Goal: Task Accomplishment & Management: Manage account settings

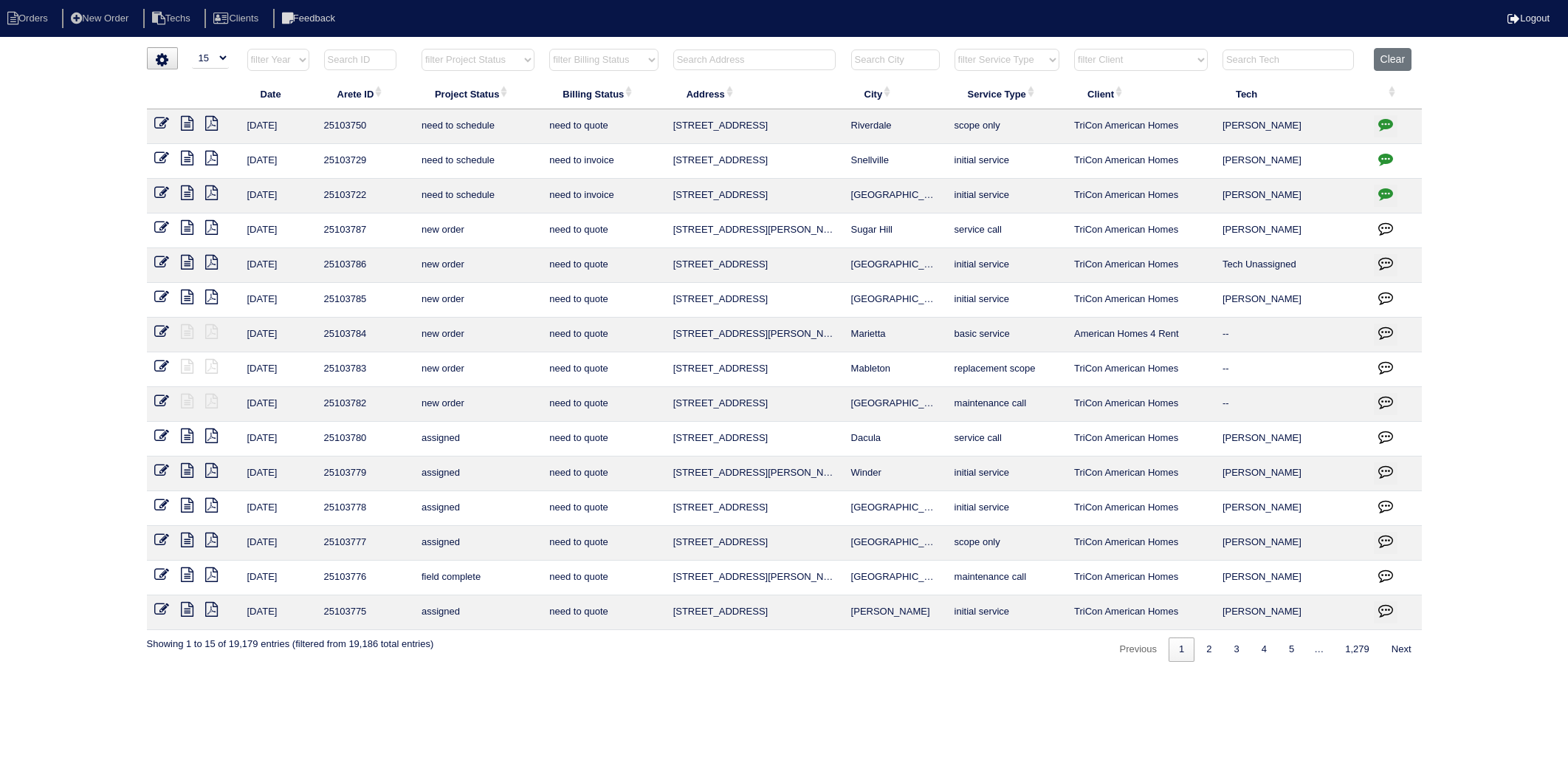
select select "15"
click at [733, 52] on input "text" at bounding box center [754, 60] width 163 height 20
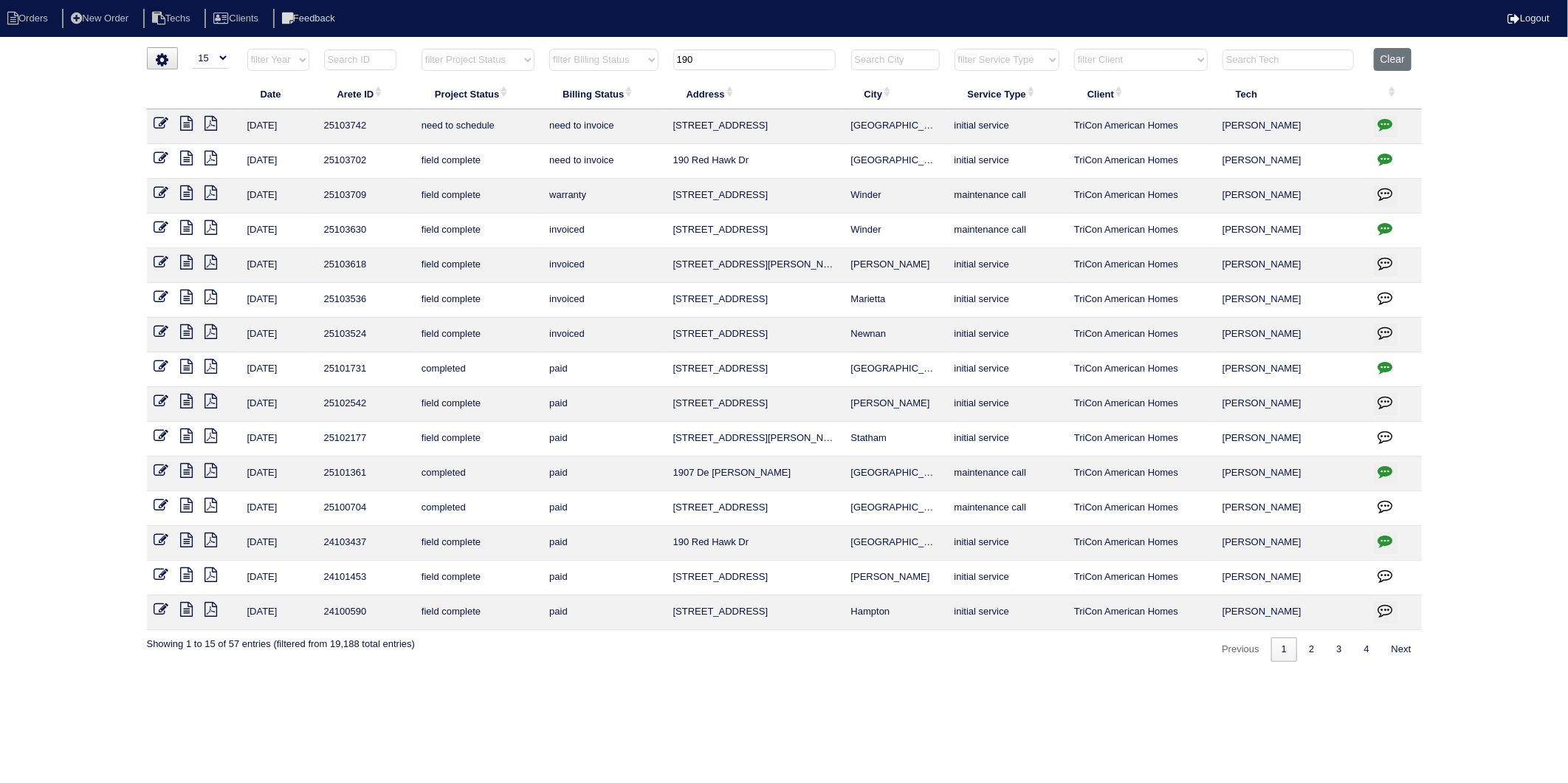
type input "190"
click at [159, 161] on icon at bounding box center [162, 158] width 15 height 15
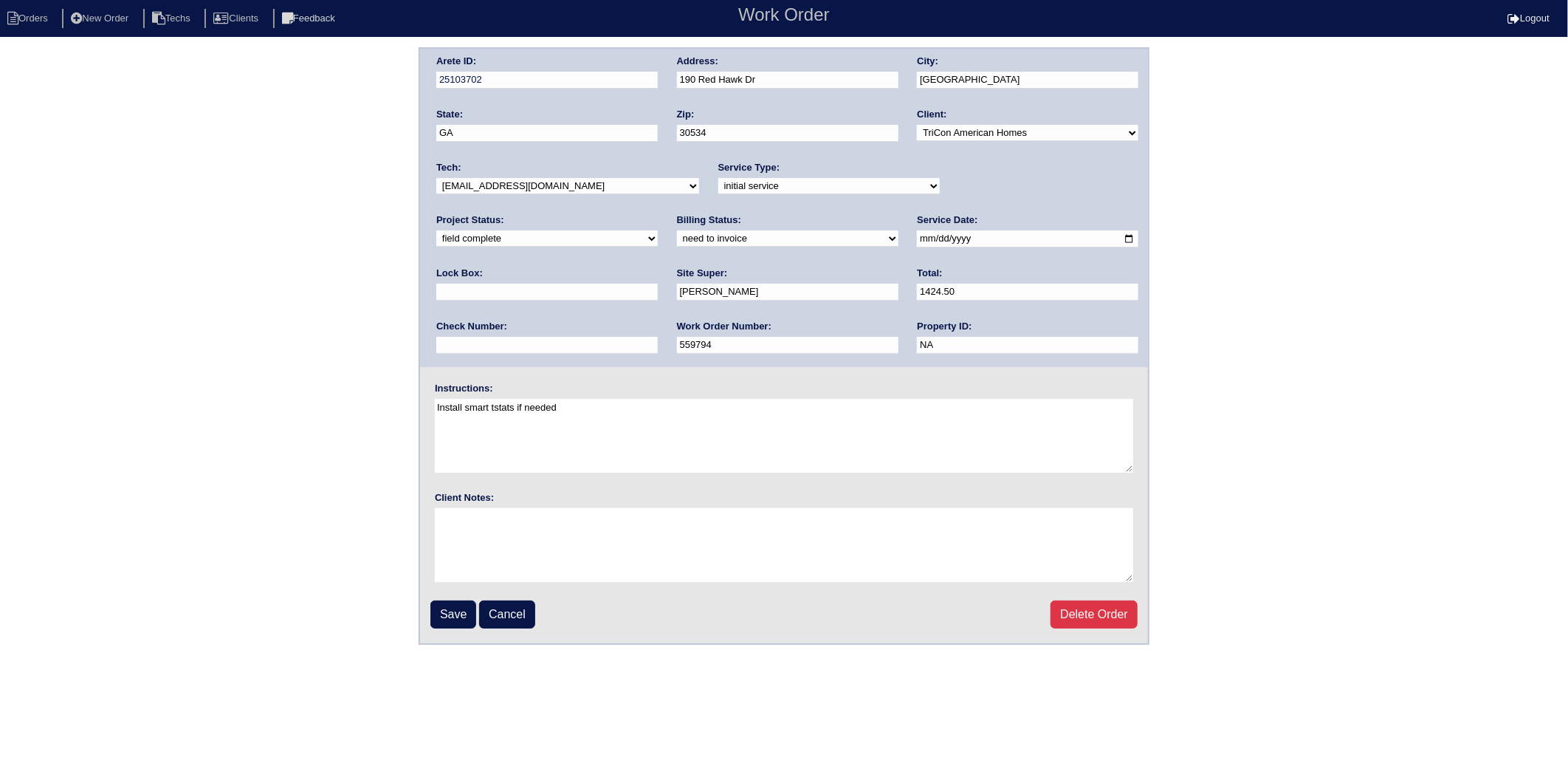
click at [677, 238] on select "need to quote quoted need to invoice invoiced paid warranty purchase order need…" at bounding box center [787, 238] width 222 height 17
select select "invoiced"
click at [677, 230] on select "need to quote quoted need to invoice invoiced paid warranty purchase order need…" at bounding box center [787, 238] width 222 height 17
drag, startPoint x: 451, startPoint y: 617, endPoint x: 12, endPoint y: 547, distance: 444.5
click at [447, 616] on input "Save" at bounding box center [453, 615] width 46 height 29
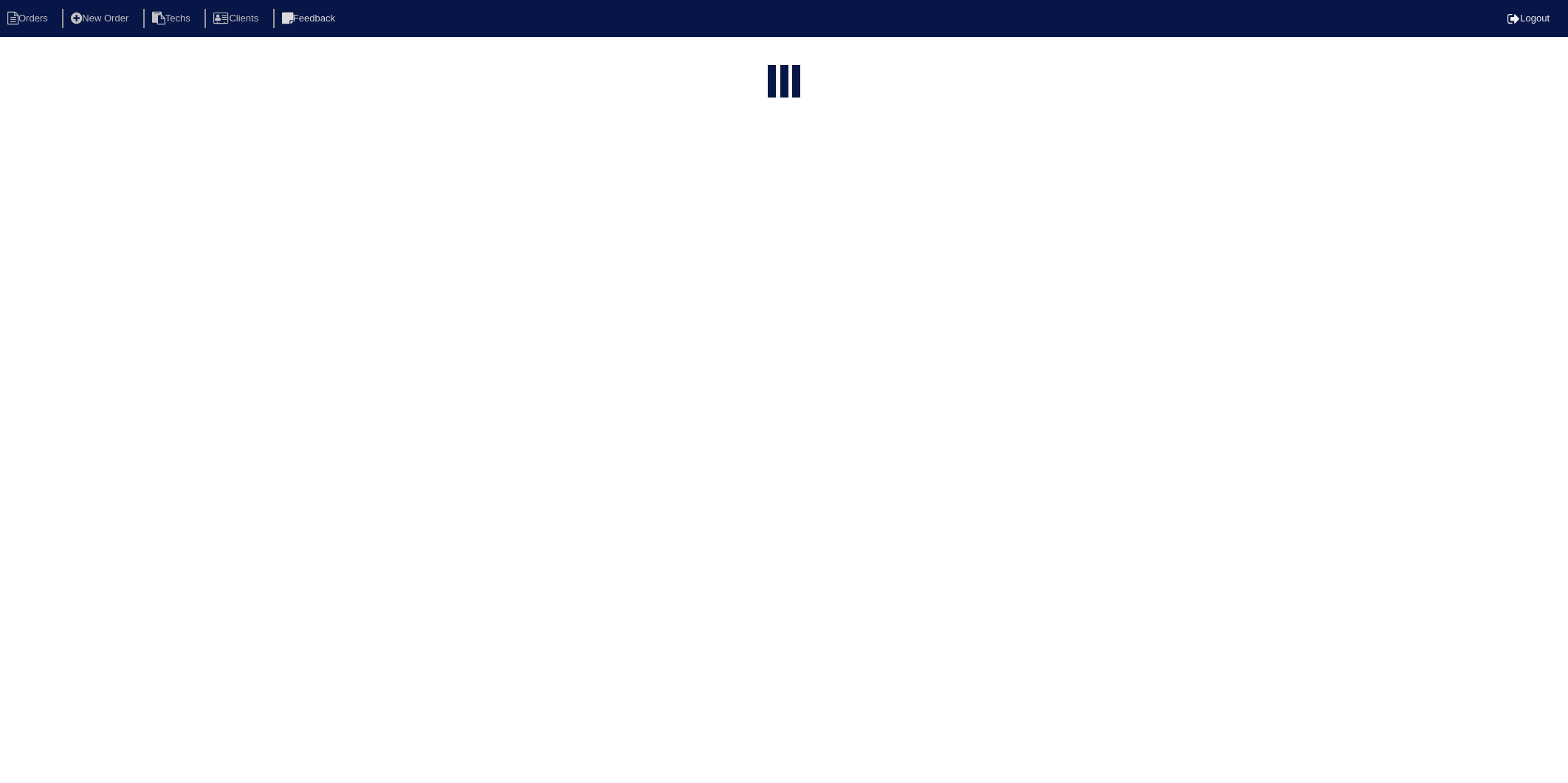
select select "15"
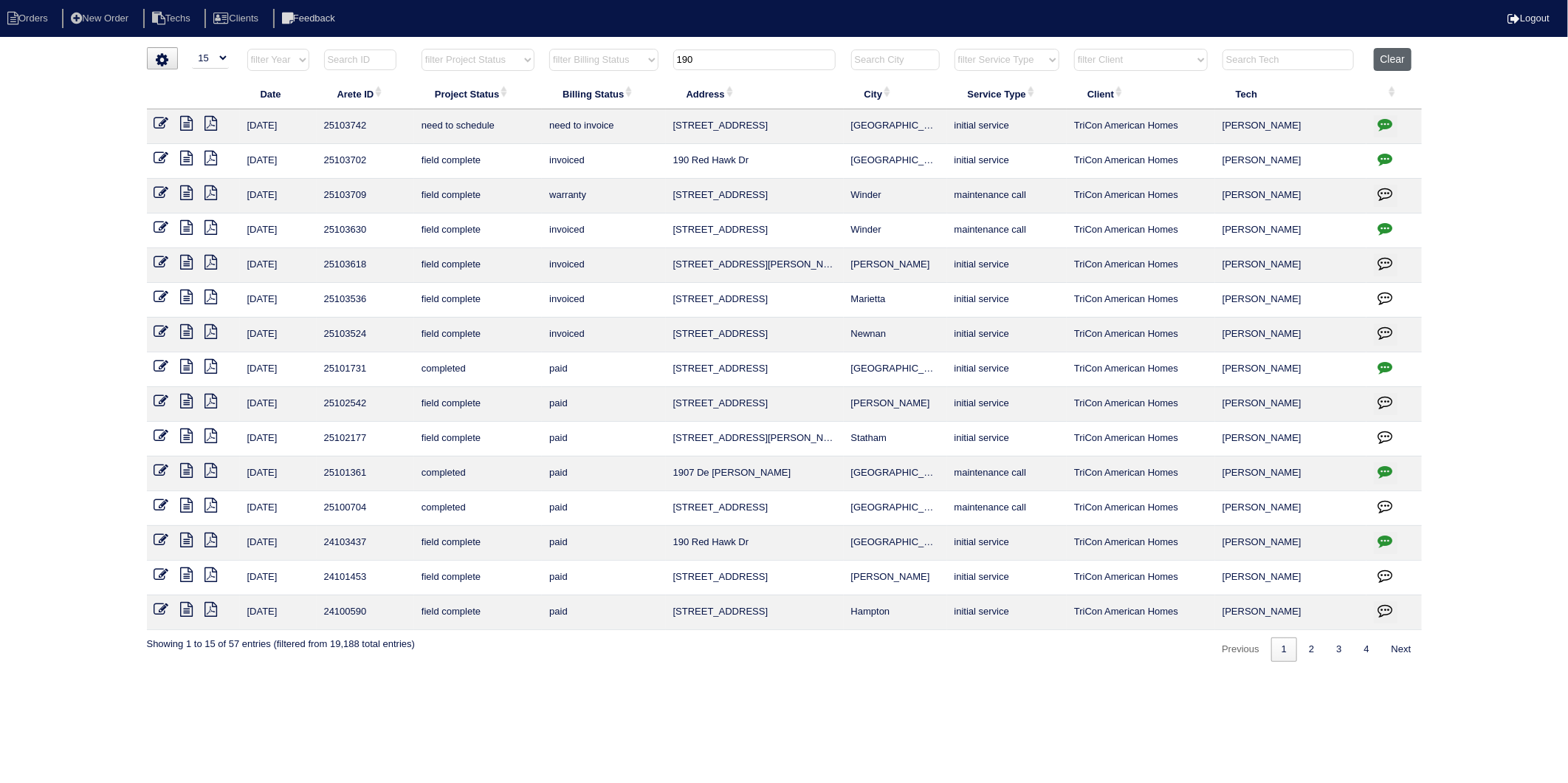
click at [1394, 63] on button "Clear" at bounding box center [1392, 59] width 38 height 23
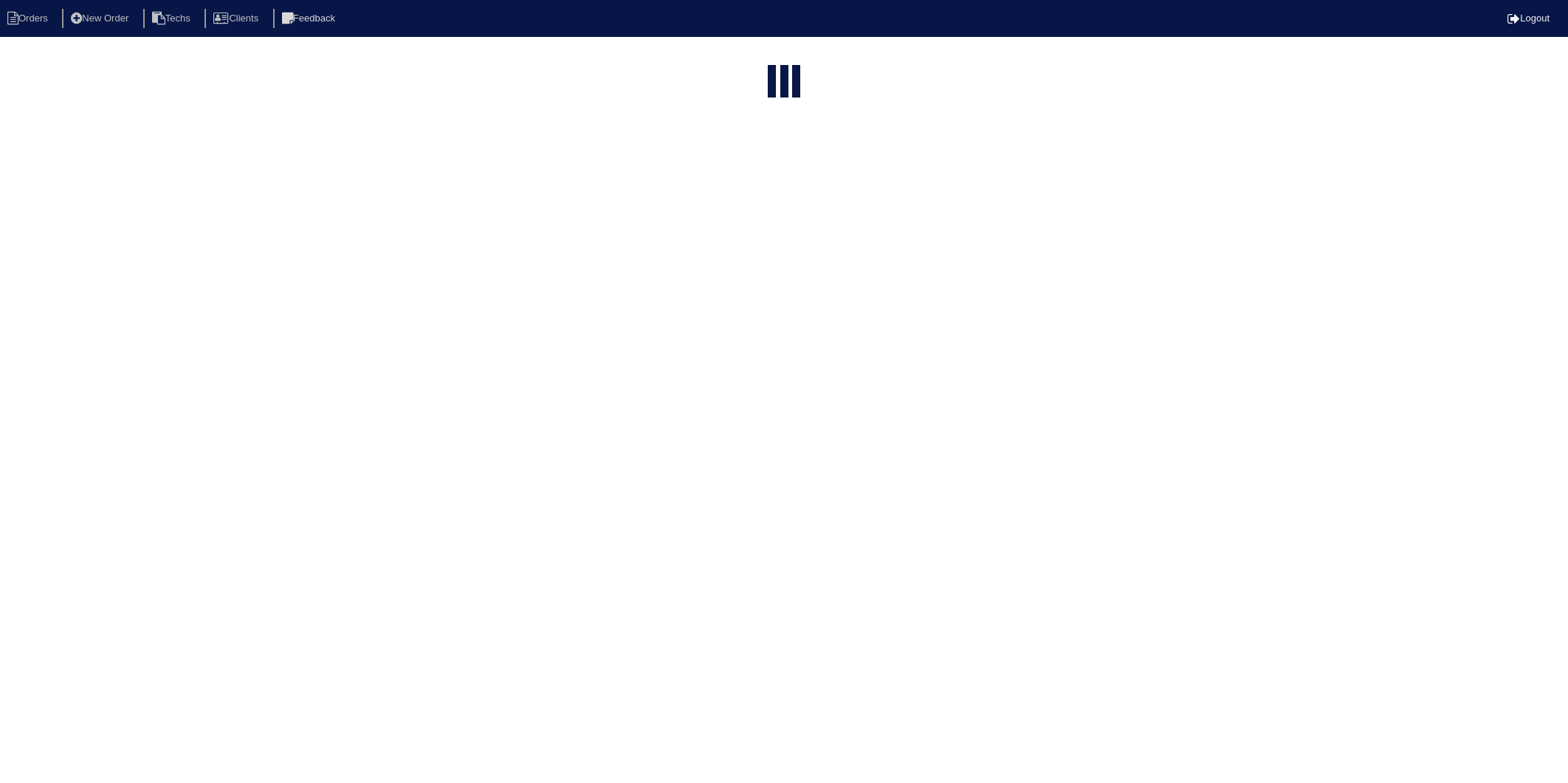
select select "15"
